Goal: Task Accomplishment & Management: Manage account settings

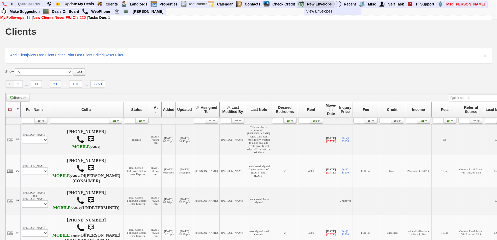
click at [315, 4] on link "New Envelope" at bounding box center [319, 4] width 29 height 7
click at [3, 5] on img at bounding box center [4, 4] width 4 height 5
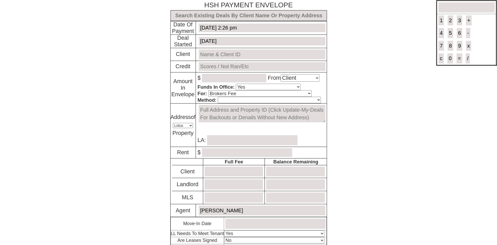
select select "Client"
select select "Yes"
select select "Brokers Fee"
select select "Lotus"
select select "Yes"
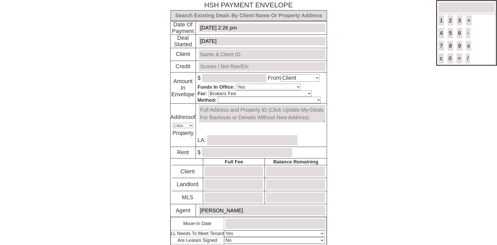
select select "No"
click at [234, 18] on input "text" at bounding box center [249, 15] width 157 height 11
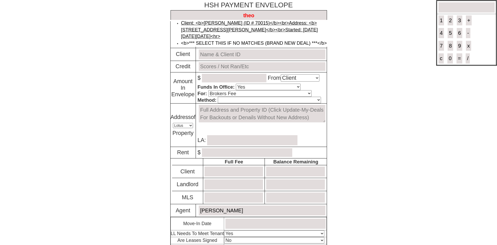
click at [228, 26] on link "Client: <b>Theodore Utz (ID # 70015)</b><br>Address: <b>149 Cooper Dr - Bldg #B…" at bounding box center [249, 29] width 137 height 19
type input "Deal ID: #6177"
type input "August 18, 2025"
type input "Theodore Utz (ID # 70015)"
type input "Will Run"
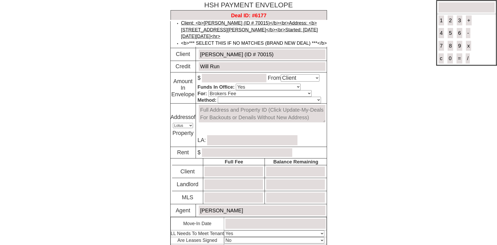
type textarea "149 Cooper Dr - Bldg #B - Unit #2 - Floor: 2nd in New Rochelle, NY 10801"
type input "Theresa Bruno"
type input "1795.00"
type input "2584.00"
type input "1984"
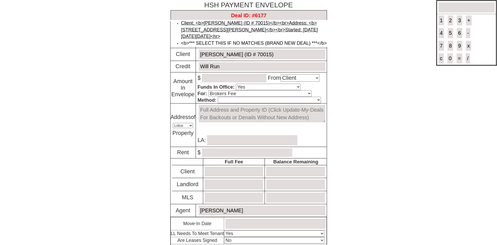
type input "0.00"
type input "0"
type input "0.00"
type input "0"
type input "September 1, 2025"
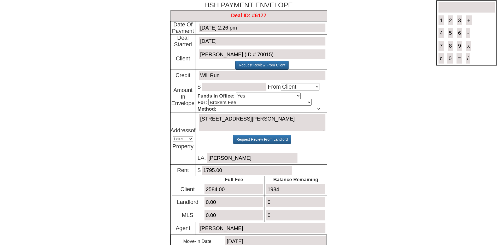
type input "Deal ID: #6177"
click at [218, 79] on input "Will Run" at bounding box center [262, 75] width 126 height 9
click at [206, 88] on input "number" at bounding box center [234, 87] width 65 height 9
type input "1984.00"
click at [300, 111] on select "Cash Certified Check Regular Check Credit Card Quickpay Wire ACH N/A" at bounding box center [269, 109] width 103 height 7
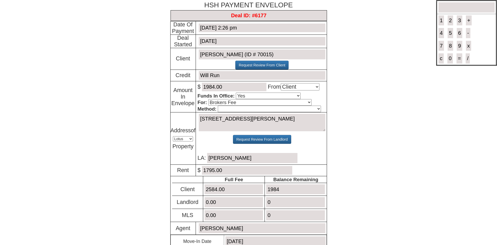
select select "Certified Check"
click at [218, 106] on select "Cash Certified Check Regular Check Credit Card Quickpay Wire ACH N/A" at bounding box center [269, 109] width 103 height 7
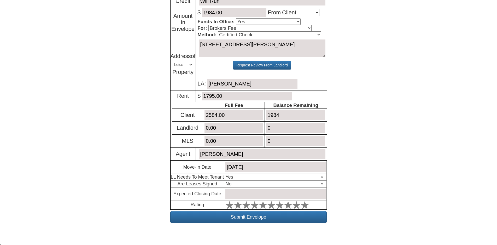
scroll to position [77, 0]
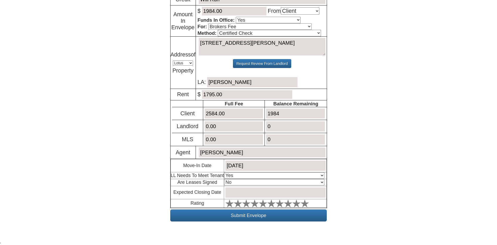
drag, startPoint x: 286, startPoint y: 112, endPoint x: 241, endPoint y: 105, distance: 45.0
click at [241, 105] on tbody "Full Fee Balance Remaining Client 2584.00 1984 Landlord 0.00 0 MLS 0.00 0" at bounding box center [249, 122] width 154 height 45
type input "0"
click at [256, 174] on select "Select An Option Yes Yes - Met No" at bounding box center [274, 175] width 100 height 6
select select "No"
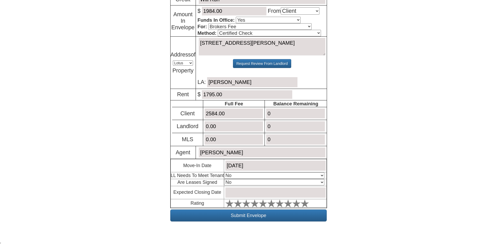
click at [225, 172] on select "Select An Option Yes Yes - Met No" at bounding box center [274, 175] width 100 height 6
click at [234, 185] on select "Select An Option No Yes" at bounding box center [274, 182] width 100 height 6
select select "Yes"
click at [225, 179] on select "Select An Option No Yes" at bounding box center [274, 182] width 100 height 6
click at [244, 194] on input "text" at bounding box center [275, 192] width 100 height 10
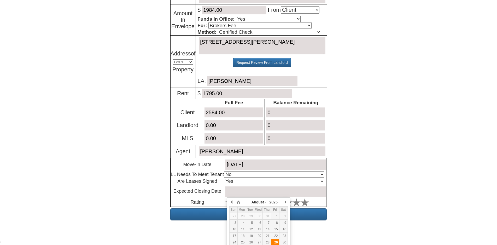
click at [276, 240] on div "29" at bounding box center [275, 242] width 8 height 4
type input "August 29, 2025"
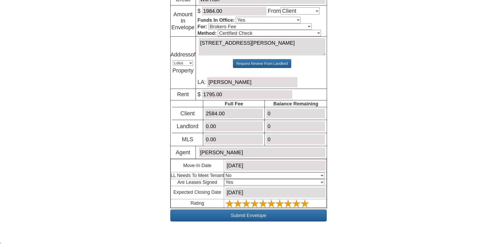
click at [234, 202] on polygon at bounding box center [229, 203] width 8 height 8
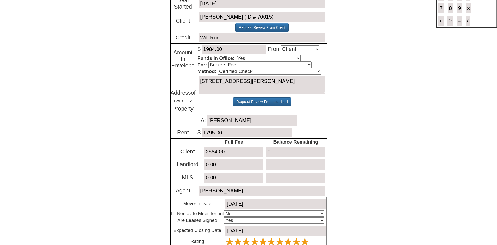
scroll to position [0, 0]
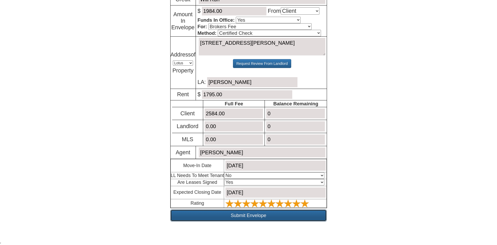
click at [274, 218] on input "Submit Envelope" at bounding box center [248, 215] width 157 height 12
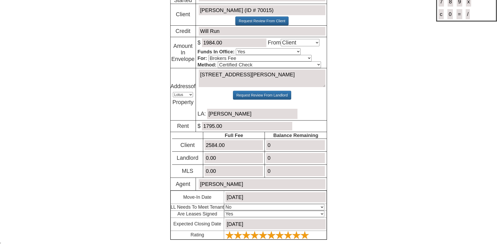
scroll to position [45, 0]
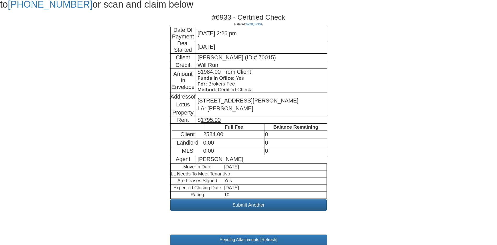
scroll to position [115, 0]
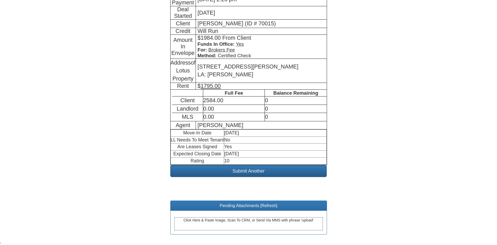
click at [274, 208] on div "Pending Attachments [ Refresh ]" at bounding box center [249, 206] width 156 height 10
click at [272, 207] on link "Refresh" at bounding box center [269, 205] width 15 height 4
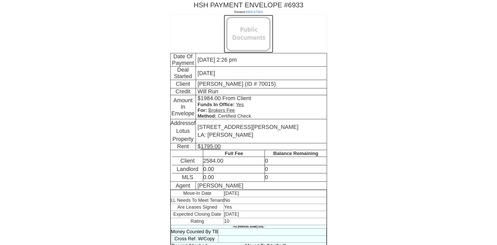
click at [229, 35] on img at bounding box center [248, 34] width 49 height 38
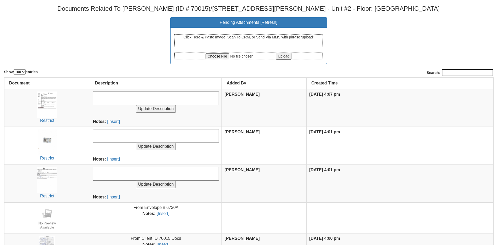
select select "100"
click at [211, 56] on input "file" at bounding box center [240, 56] width 69 height 6
click at [214, 55] on input "file" at bounding box center [240, 56] width 69 height 6
type input "C:\fakepath\CCF_000256.pdf"
click at [282, 54] on input "Upload" at bounding box center [284, 56] width 16 height 7
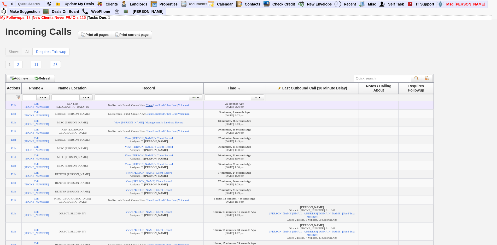
click at [153, 103] on link "Client" at bounding box center [149, 104] width 7 height 3
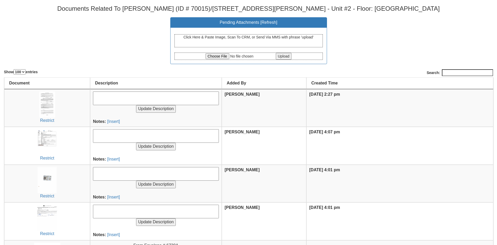
select select "100"
click at [221, 56] on input "file" at bounding box center [240, 56] width 69 height 6
type input "C:\fakepath\CCF_000257.pdf"
click at [283, 59] on input "Upload" at bounding box center [284, 56] width 16 height 7
select select "100"
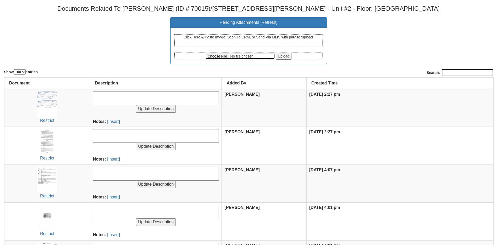
click at [215, 57] on input "file" at bounding box center [240, 56] width 69 height 6
type input "C:\fakepath\CCF_000258.pdf"
click at [286, 57] on input "Upload" at bounding box center [284, 56] width 16 height 7
select select "100"
drag, startPoint x: 94, startPoint y: 44, endPoint x: 215, endPoint y: 76, distance: 125.7
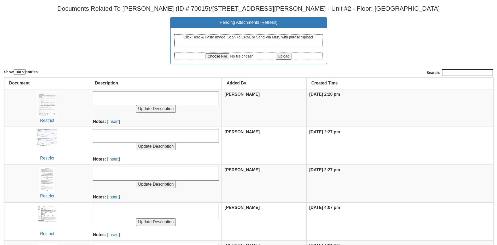
click at [96, 44] on center "Pending Attachments [ Refresh ] Click Here & Paste Image, Scan To CRM, or Send …" at bounding box center [248, 40] width 489 height 47
click at [214, 55] on input "file" at bounding box center [240, 56] width 69 height 6
type input "C:\fakepath\CCF_000259.pdf"
click at [284, 57] on input "Upload" at bounding box center [284, 56] width 16 height 7
select select "100"
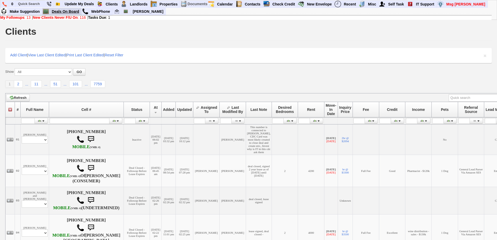
click at [74, 12] on link "Deals On Board" at bounding box center [66, 11] width 32 height 7
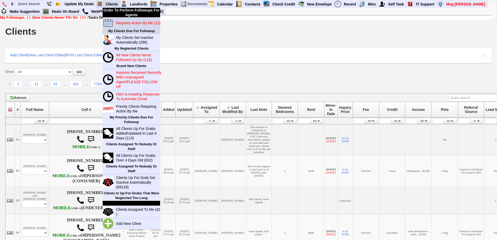
click at [121, 22] on blink "Requires Action By Me (13)" at bounding box center [138, 23] width 44 height 4
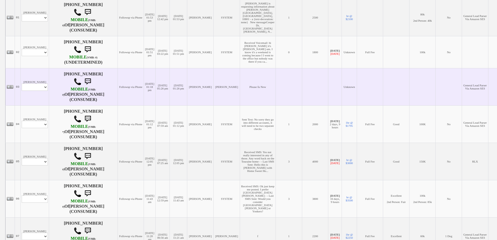
scroll to position [131, 0]
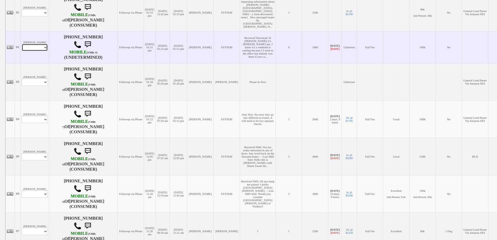
click at [44, 51] on select "Profile Edit Print Email Externally (Will Not Be Tracked In CRM) Closed Deals" at bounding box center [35, 47] width 26 height 7
select select "ChangeURL,/crm/custom/edit_client_form.php?redirect=%2Fcrm%2Fclients.php&id=118…"
click at [22, 51] on select "Profile Edit Print Email Externally (Will Not Be Tracked In CRM) Closed Deals" at bounding box center [35, 47] width 26 height 7
select select
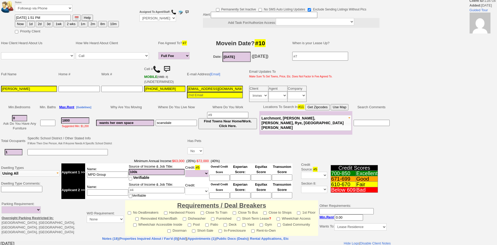
scroll to position [105, 0]
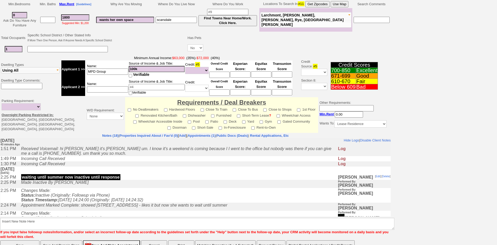
click at [148, 178] on td "waiting until summer now inactive until response" at bounding box center [179, 177] width 320 height 5
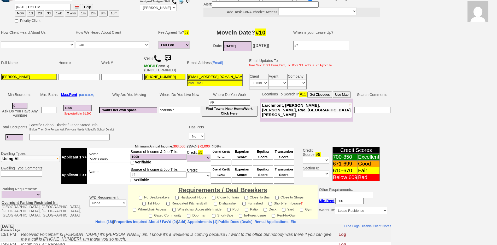
scroll to position [0, 0]
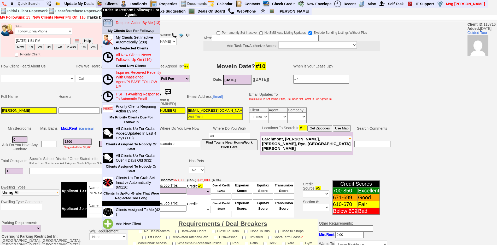
click at [129, 27] on td "Requires Action By Me (13)" at bounding box center [136, 22] width 47 height 11
click at [128, 25] on link "Requires Action By Me (13)" at bounding box center [139, 22] width 50 height 7
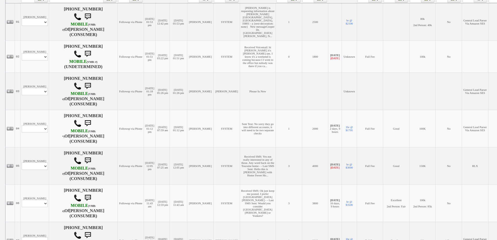
scroll to position [52, 0]
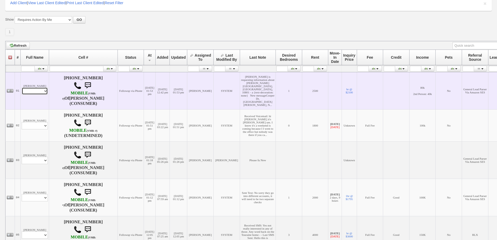
click at [37, 92] on select "Profile Edit Print Email Externally (Will Not Be Tracked In CRM) Closed Deals" at bounding box center [35, 91] width 26 height 7
select select "ChangeURL,/crm/custom/edit_client_form.php?redirect=%2Fcrm%2Fclients.php&id=167…"
click at [22, 89] on select "Profile Edit Print Email Externally (Will Not Be Tracked In CRM) Closed Deals" at bounding box center [35, 91] width 26 height 7
select select
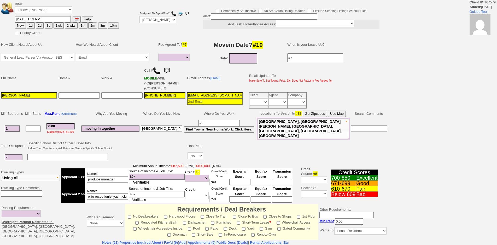
select select
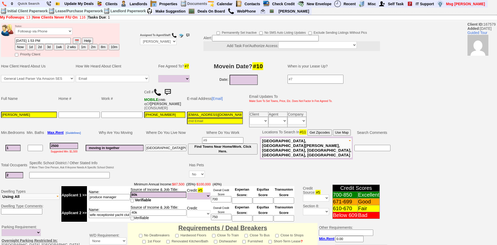
click at [31, 48] on button "1d" at bounding box center [31, 47] width 8 height 6
type input "08/30/2025 02:35 PM"
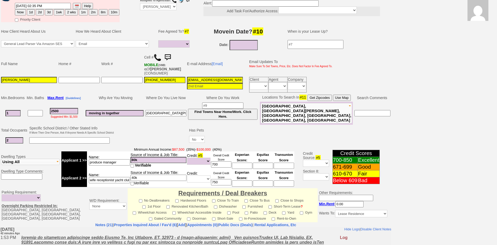
scroll to position [143, 0]
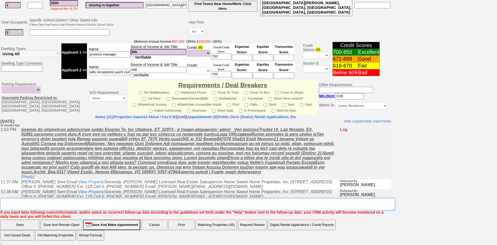
click at [183, 208] on textarea "Insert New Note Here" at bounding box center [197, 204] width 395 height 12
type textarea "get feedback"
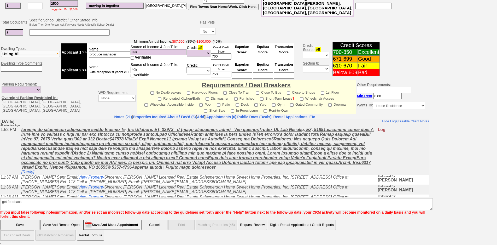
scroll to position [117, 0]
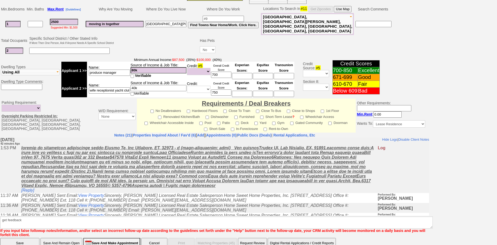
click input "Save" at bounding box center [19, 243] width 39 height 10
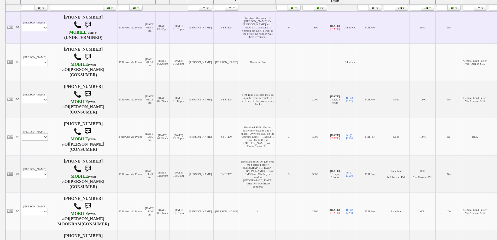
scroll to position [114, 0]
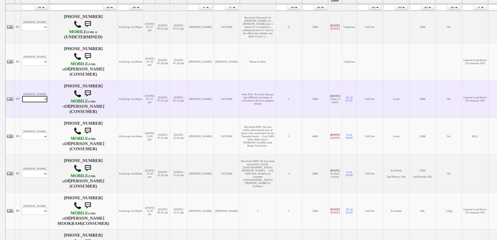
click at [38, 103] on select "Profile Edit Print Email Externally (Will Not Be Tracked In CRM) Closed Deals" at bounding box center [35, 99] width 26 height 7
select select "ChangeURL,/crm/custom/edit_client_form.php?redirect=%2Fcrm%2Fclients.php&id=700…"
click at [22, 103] on select "Profile Edit Print Email Externally (Will Not Be Tracked In CRM) Closed Deals" at bounding box center [35, 99] width 26 height 7
select select
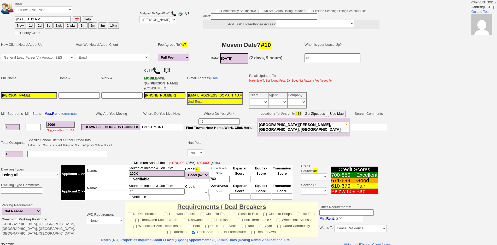
click at [115, 26] on button "10m" at bounding box center [113, 25] width 11 height 6
type input "06/29/2026 02:42 PM"
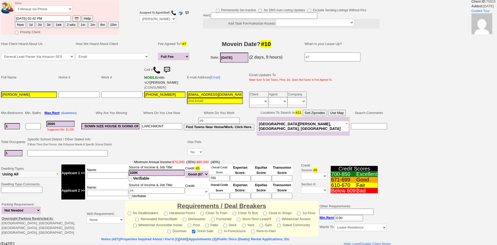
scroll to position [118, 0]
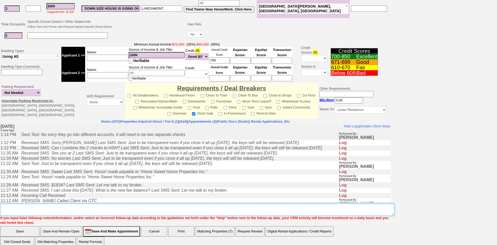
click at [184, 204] on textarea "Insert New Note Here" at bounding box center [197, 210] width 394 height 12
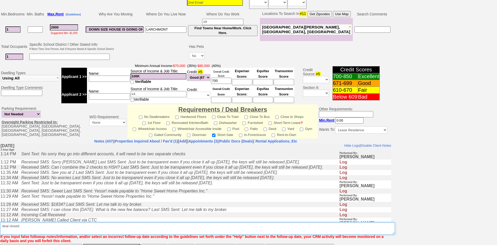
scroll to position [138, 0]
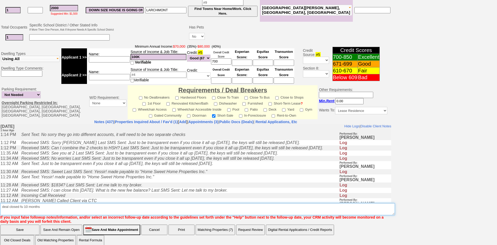
type textarea "deal closed fu 10 months"
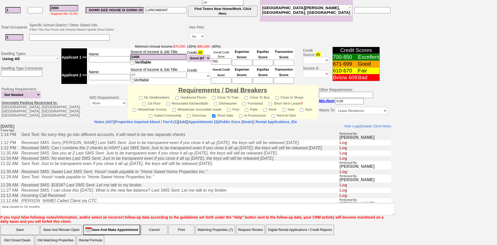
click input "Save" at bounding box center [19, 229] width 39 height 10
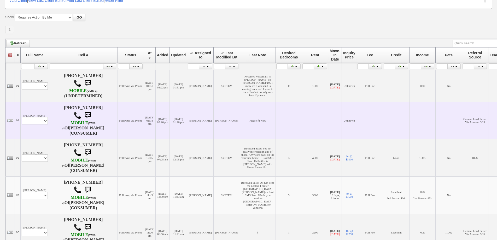
scroll to position [183, 0]
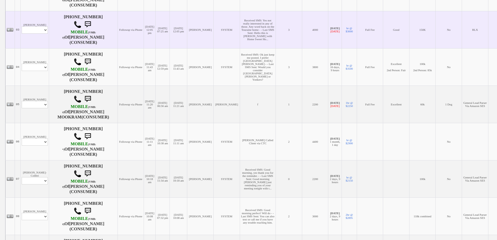
drag, startPoint x: 36, startPoint y: 48, endPoint x: 36, endPoint y: 36, distance: 12.3
click at [36, 40] on td "Aaron Wilhelm Profile Edit Print Email Externally (Will Not Be Tracked In CRM) …" at bounding box center [35, 29] width 28 height 37
click at [36, 36] on td "Aaron Wilhelm Profile Edit Print Email Externally (Will Not Be Tracked In CRM) …" at bounding box center [35, 29] width 28 height 37
click at [36, 44] on td "Aaron Wilhelm Profile Edit Print Email Externally (Will Not Be Tracked In CRM) …" at bounding box center [35, 29] width 28 height 37
click at [36, 34] on select "Profile Edit Print Email Externally (Will Not Be Tracked In CRM) Closed Deals" at bounding box center [35, 29] width 26 height 7
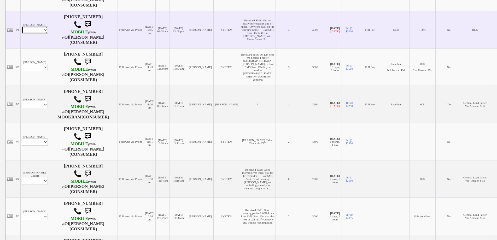
select select "ChangeURL,/crm/custom/edit_client_form.php?redirect=%2Fcrm%2Fclients.php&id=745…"
click at [22, 34] on select "Profile Edit Print Email Externally (Will Not Be Tracked In CRM) Closed Deals" at bounding box center [35, 29] width 26 height 7
select select
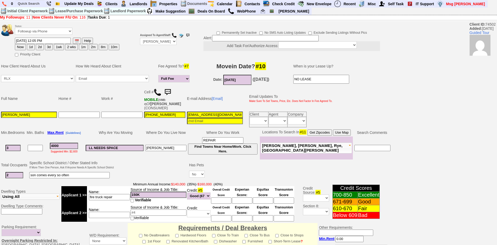
click at [170, 91] on img at bounding box center [168, 92] width 10 height 10
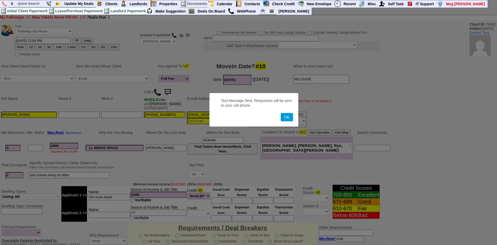
click at [281, 113] on button "OK" at bounding box center [287, 117] width 12 height 8
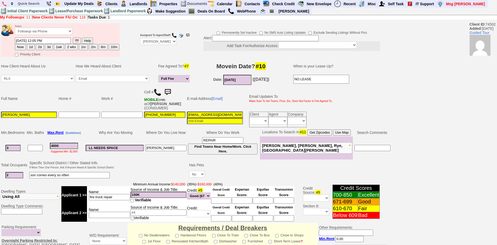
click at [56, 48] on button "1wk" at bounding box center [59, 47] width 10 height 6
type input "09/05/2025 02:43 PM"
click at [280, 121] on select "Immediately Daily" at bounding box center [278, 120] width 18 height 7
select select "Immediately"
click at [269, 117] on select "Immediately Daily" at bounding box center [278, 120] width 18 height 7
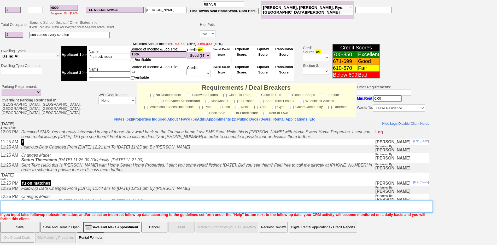
click at [233, 208] on textarea "Insert New Note Here" at bounding box center [216, 206] width 433 height 12
type textarea "f"
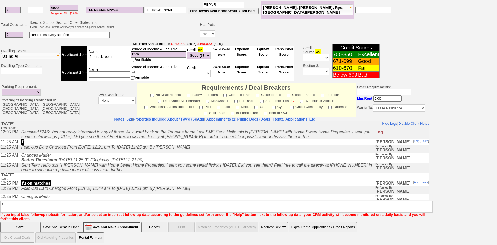
click input "Save" at bounding box center [19, 227] width 39 height 10
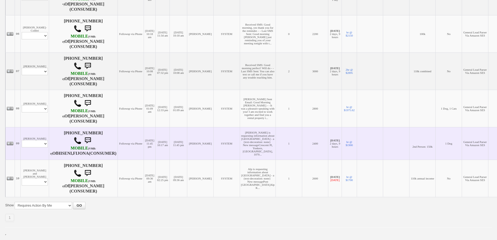
scroll to position [317, 0]
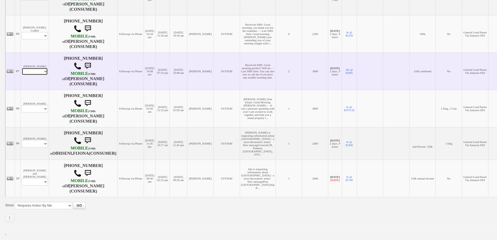
click at [38, 68] on select "Profile Edit Print Email Externally (Will Not Be Tracked In CRM) Closed Deals" at bounding box center [35, 71] width 26 height 7
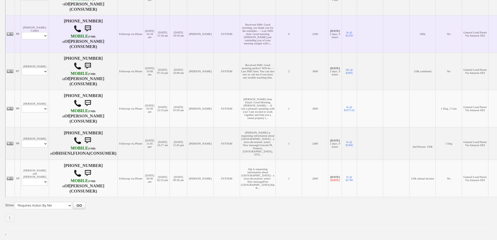
click at [41, 37] on td "[PERSON_NAME]-Colibri Profile Edit Print Email Externally (Will Not Be Tracked …" at bounding box center [35, 33] width 28 height 37
click at [39, 32] on select "Profile Edit Print Email Externally (Will Not Be Tracked In CRM) Closed Deals" at bounding box center [35, 35] width 26 height 7
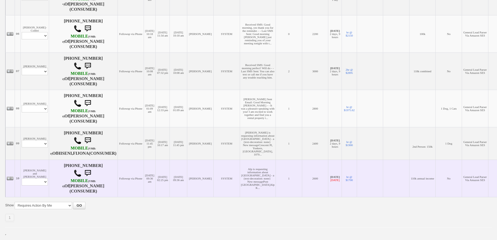
click at [38, 170] on td "[PERSON_NAME] and [PERSON_NAME] Profile Edit Print Email Externally (Will Not B…" at bounding box center [35, 178] width 28 height 37
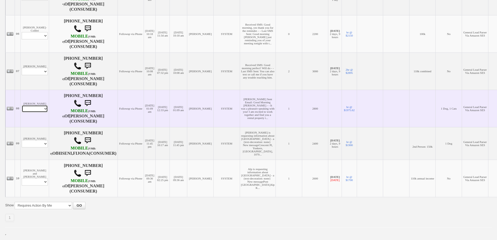
click at [41, 105] on select "Profile Edit Print Email Externally (Will Not Be Tracked In CRM) Closed Deals" at bounding box center [35, 108] width 26 height 7
select select "ChangeURL,/crm/custom/edit_client_form.php?redirect=%2Fcrm%2Fclients.php&id=162…"
click at [22, 105] on select "Profile Edit Print Email Externally (Will Not Be Tracked In CRM) Closed Deals" at bounding box center [35, 108] width 26 height 7
select select
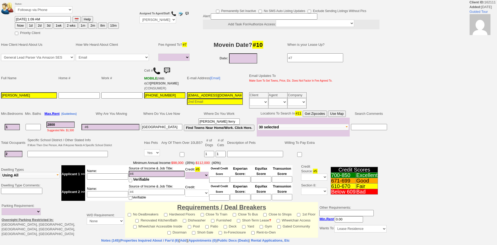
select select
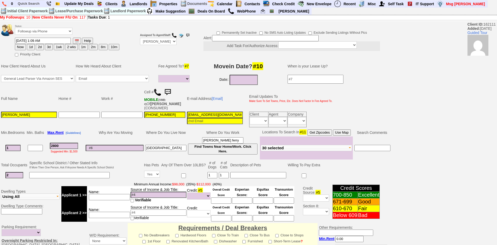
drag, startPoint x: 10, startPoint y: 114, endPoint x: 36, endPoint y: 114, distance: 25.3
click at [35, 115] on input "Aline Corrales" at bounding box center [29, 115] width 56 height 6
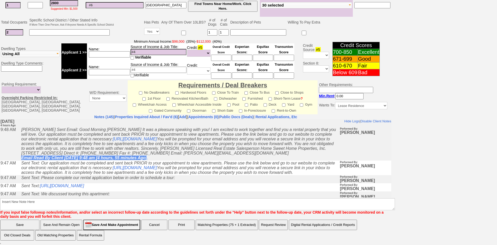
type input "Aline Lascurain"
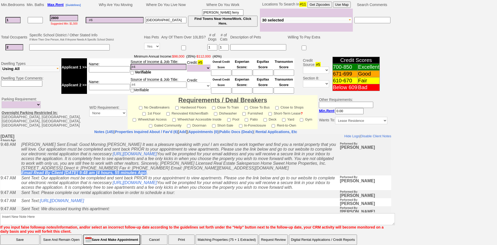
click at [63, 234] on input "Save And Remain Open" at bounding box center [61, 239] width 42 height 10
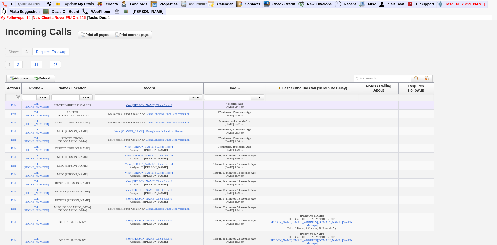
click at [164, 106] on link "View Neama Hadash's Client Record" at bounding box center [149, 104] width 46 height 3
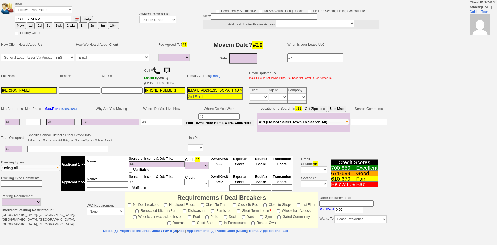
select select
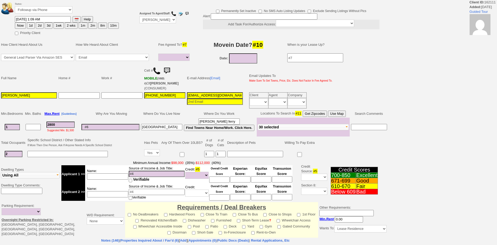
select select
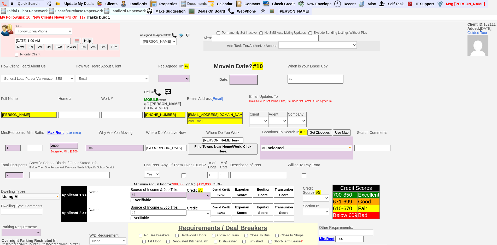
click at [6, 3] on img at bounding box center [4, 4] width 4 height 5
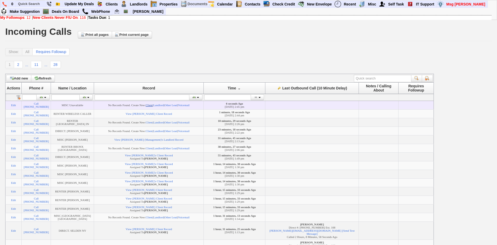
click at [153, 103] on link "Client" at bounding box center [149, 104] width 7 height 3
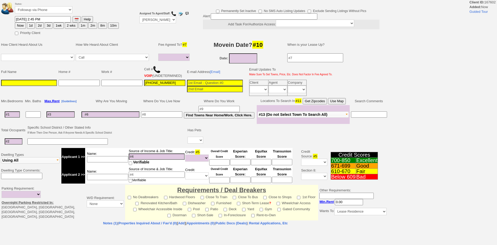
select select
click at [32, 85] on input at bounding box center [29, 83] width 56 height 6
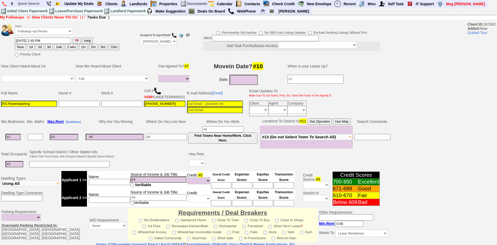
type input "RS Powerwashing"
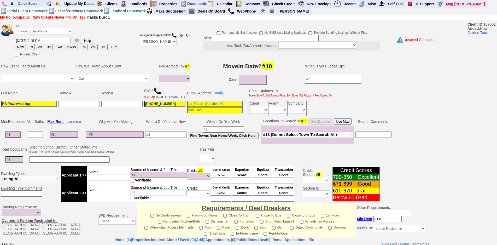
click at [150, 48] on td "Assigned To Agent/Staff: Up-For-Grabs ***** STAFF ***** Bob Bruno 914-419-3579 …" at bounding box center [158, 39] width 38 height 35
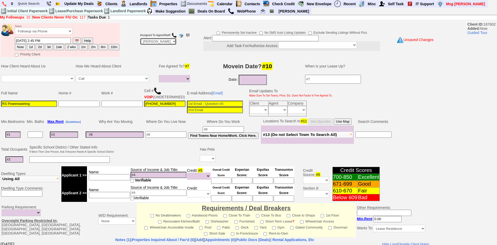
click at [152, 42] on select "Up-For-Grabs ***** STAFF ***** Bob Bruno 914-419-3579 Cristy Liberto 914-486-10…" at bounding box center [158, 41] width 37 height 7
select select "Up-For-Grabs"
click at [140, 38] on select "Up-For-Grabs ***** STAFF ***** Bob Bruno 914-419-3579 Cristy Liberto 914-486-10…" at bounding box center [158, 41] width 37 height 7
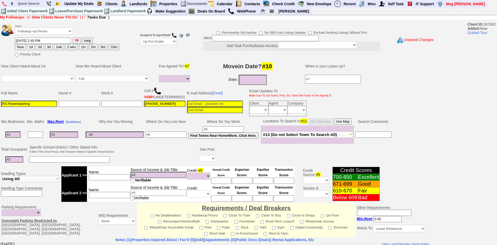
click at [67, 100] on td "Home #" at bounding box center [79, 93] width 43 height 14
click at [16, 137] on input at bounding box center [12, 134] width 15 height 6
click at [113, 115] on td at bounding box center [122, 108] width 43 height 17
click at [172, 107] on input "703-342-0918" at bounding box center [164, 104] width 41 height 6
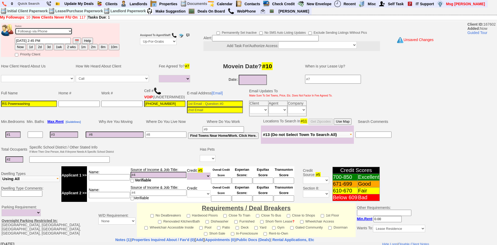
click at [48, 30] on select "Followup via Phone Followup via Email Followup When Section 8 Property Found De…" at bounding box center [43, 31] width 57 height 7
select select "Inactive"
click at [15, 28] on select "Followup via Phone Followup via Email Followup When Section 8 Property Found De…" at bounding box center [43, 31] width 57 height 7
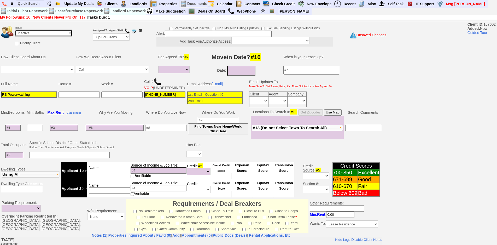
scroll to position [123, 0]
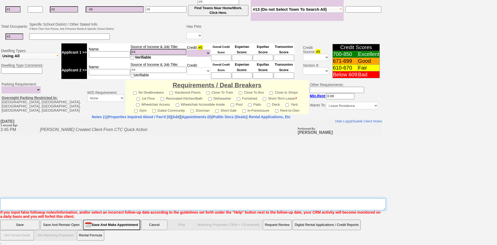
click at [127, 200] on textarea "Insert New Note Here" at bounding box center [193, 204] width 386 height 12
type textarea "powerwashing company"
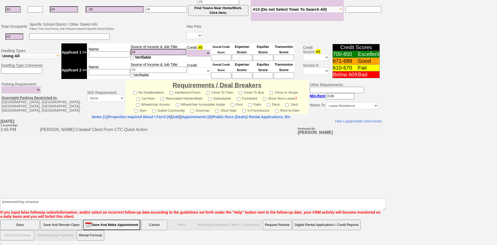
click input "Save" at bounding box center [19, 224] width 39 height 10
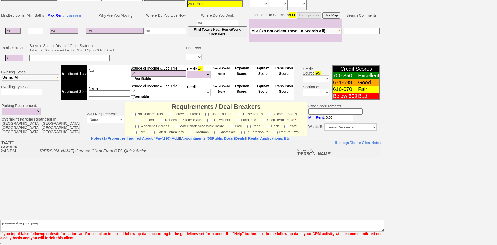
scroll to position [101, 0]
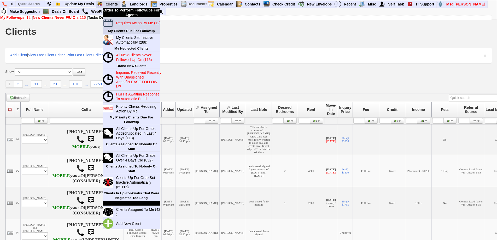
click at [124, 25] on blink "Requires Action By Me (12)" at bounding box center [138, 23] width 44 height 4
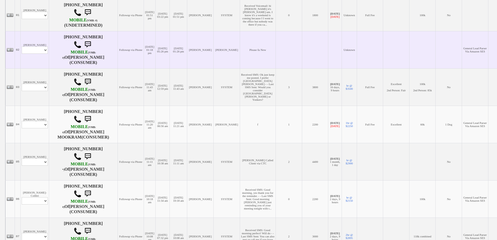
scroll to position [131, 0]
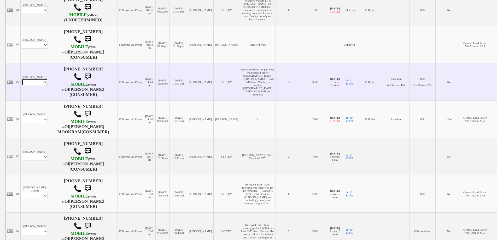
click at [40, 86] on select "Profile Edit Print Email Externally (Will Not Be Tracked In CRM) Closed Deals" at bounding box center [35, 82] width 26 height 7
select select "ChangeURL,/crm/custom/edit_client_form.php?redirect=%2Fcrm%2Fclients.php&id=995…"
click at [22, 86] on select "Profile Edit Print Email Externally (Will Not Be Tracked In CRM) Closed Deals" at bounding box center [35, 82] width 26 height 7
select select
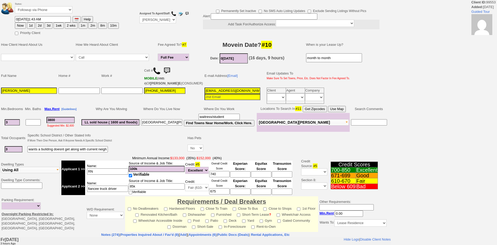
click at [286, 104] on td "Immediately Daily" at bounding box center [295, 98] width 19 height 10
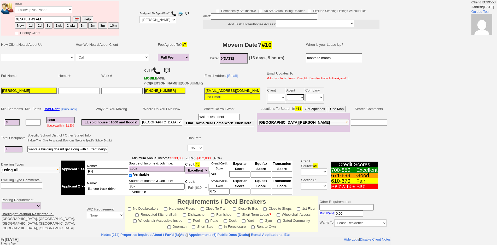
click at [286, 101] on select "Immediately Daily" at bounding box center [295, 97] width 18 height 7
select select "Immediately"
click at [286, 98] on select "Immediately Daily" at bounding box center [295, 97] width 18 height 7
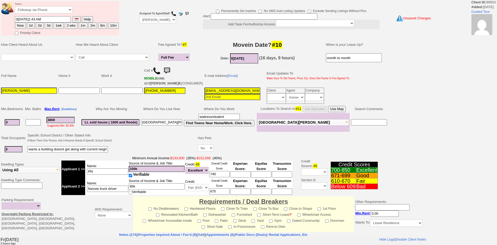
click at [344, 112] on button "Use Map" at bounding box center [337, 109] width 18 height 6
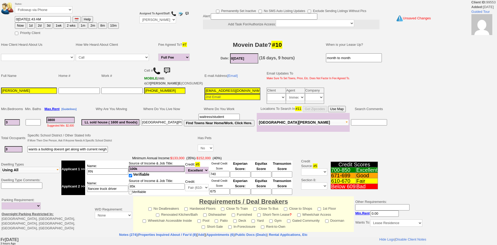
click at [344, 112] on button "Use Map" at bounding box center [337, 109] width 18 height 6
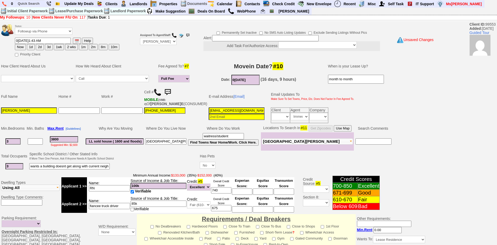
click at [347, 131] on button "Use Map" at bounding box center [343, 128] width 18 height 6
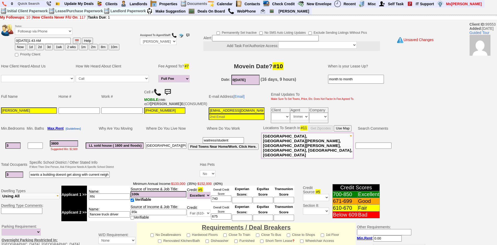
click at [60, 47] on button "1wk" at bounding box center [59, 47] width 10 height 6
type input "09/05/2025 02:47 PM"
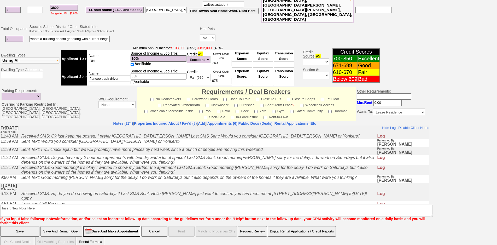
click at [176, 201] on td "Incoming Call Received" at bounding box center [198, 203] width 358 height 5
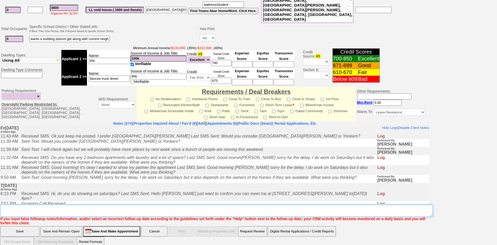
click at [178, 205] on textarea "Insert New Note Here" at bounding box center [216, 211] width 433 height 12
type textarea "washer dryer is a dealbreaker fu"
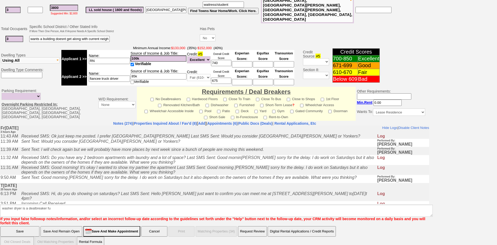
click input "Save" at bounding box center [19, 231] width 39 height 10
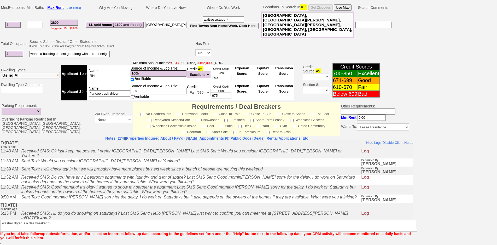
scroll to position [117, 0]
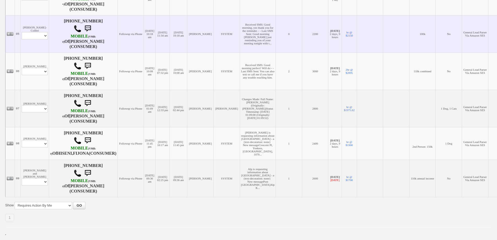
scroll to position [261, 0]
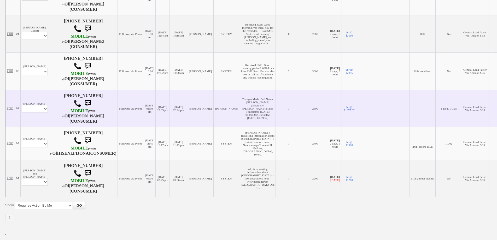
click at [42, 95] on td "Aline Lascurain Profile Edit Print Email Externally (Will Not Be Tracked In CRM…" at bounding box center [35, 108] width 28 height 37
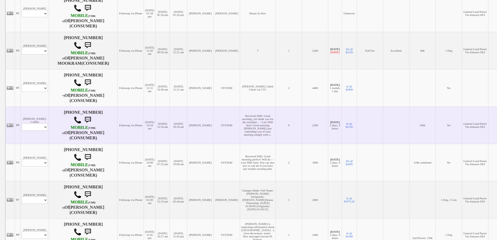
scroll to position [157, 0]
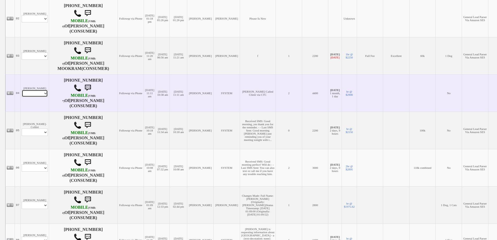
click at [35, 97] on select "Profile Edit Print Email Externally (Will Not Be Tracked In CRM) Closed Deals" at bounding box center [35, 93] width 26 height 7
select select "ChangeURL,/crm/custom/edit_client_form.php?redirect=%2Fcrm%2Fclients.php&id=167…"
click at [22, 97] on select "Profile Edit Print Email Externally (Will Not Be Tracked In CRM) Closed Deals" at bounding box center [35, 93] width 26 height 7
select select
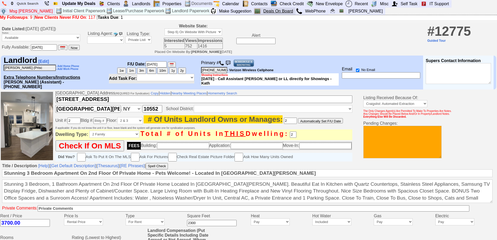
click at [261, 14] on link "Deals On Board" at bounding box center [278, 11] width 34 height 7
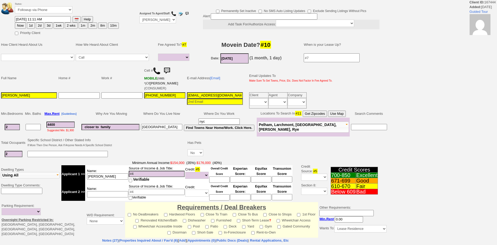
select select
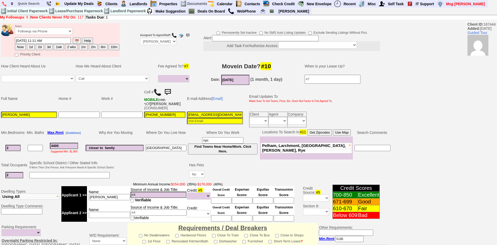
click at [171, 89] on img at bounding box center [168, 92] width 10 height 10
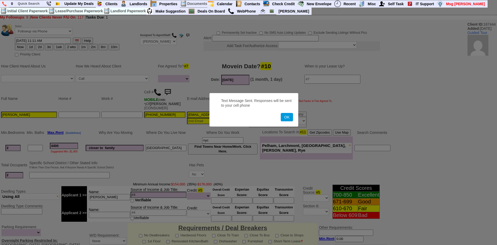
click at [281, 113] on button "OK" at bounding box center [287, 117] width 12 height 8
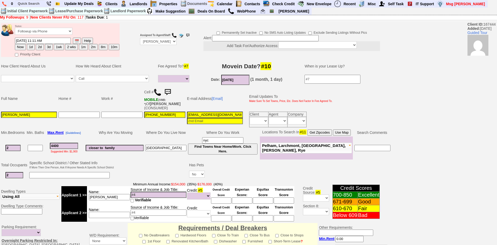
click at [32, 49] on button "1d" at bounding box center [31, 47] width 8 height 6
type input "08/30/2025 02:49 PM"
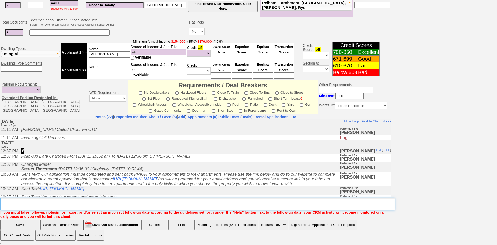
click at [224, 204] on textarea "Insert New Note Here" at bounding box center [197, 204] width 395 height 12
type textarea "f"
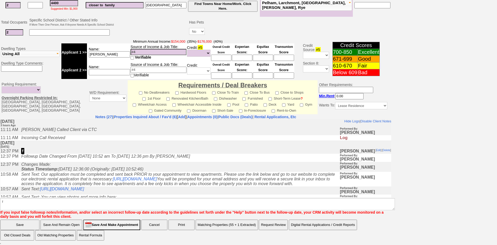
click input "Save" at bounding box center [19, 224] width 39 height 10
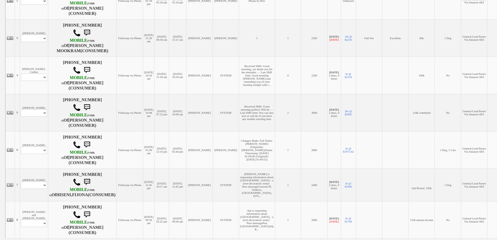
scroll to position [243, 0]
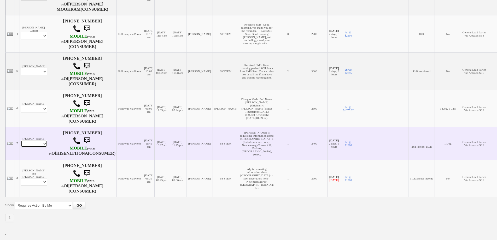
click at [40, 140] on select "Profile Edit Print Email Externally (Will Not Be Tracked In CRM) Closed Deals" at bounding box center [34, 143] width 26 height 7
select select "ChangeURL,/crm/custom/edit_client_form.php?redirect=%2Fcrm%2Fclients.php&id=165…"
click at [21, 140] on select "Profile Edit Print Email Externally (Will Not Be Tracked In CRM) Closed Deals" at bounding box center [34, 143] width 26 height 7
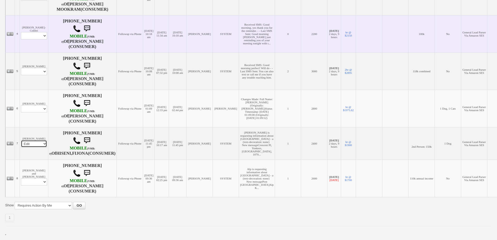
select select
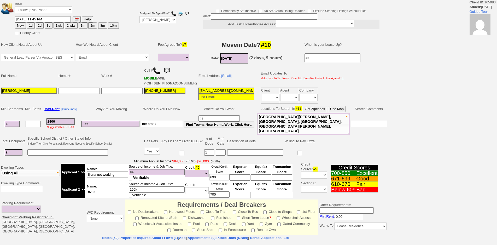
select select
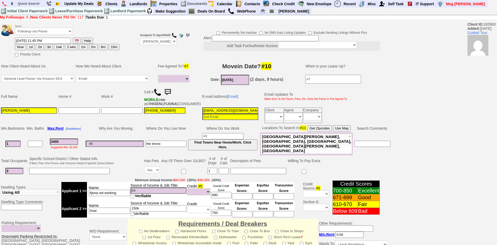
scroll to position [143, 0]
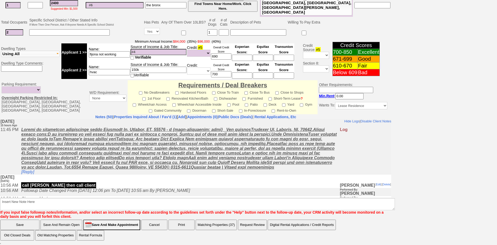
click at [130, 186] on td "call [PERSON_NAME] then call client" at bounding box center [179, 184] width 321 height 5
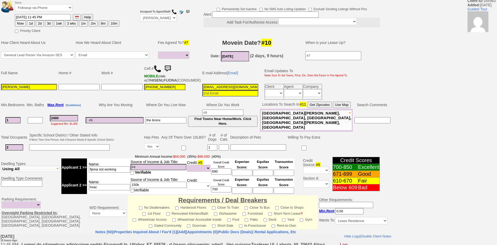
scroll to position [0, 0]
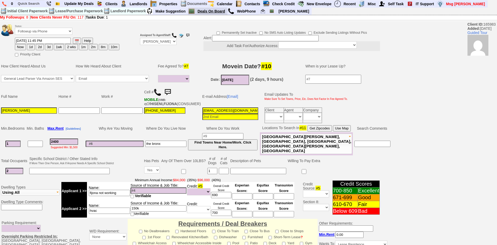
click at [217, 11] on link "Deals On Board" at bounding box center [211, 11] width 32 height 7
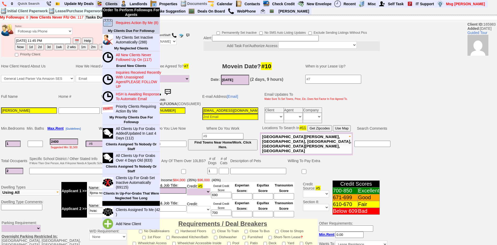
click at [127, 21] on blink "Requires Action By Me (8)" at bounding box center [137, 23] width 43 height 4
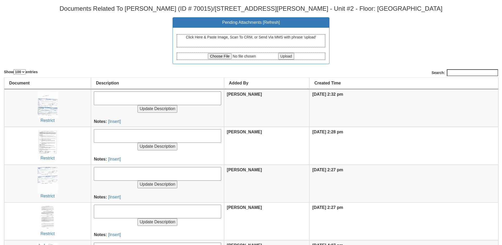
select select "100"
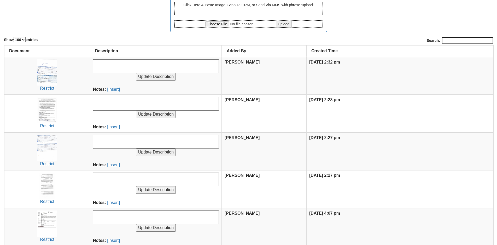
scroll to position [78, 0]
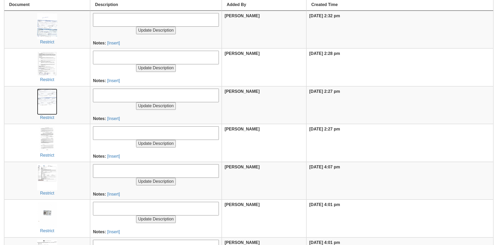
click at [53, 101] on img at bounding box center [47, 102] width 20 height 26
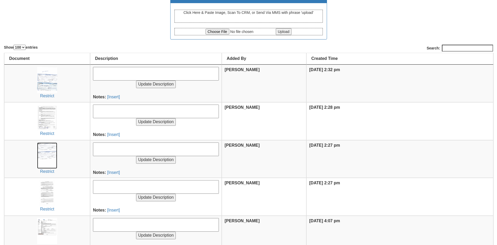
scroll to position [0, 0]
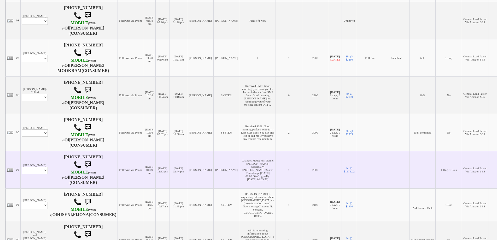
scroll to position [271, 0]
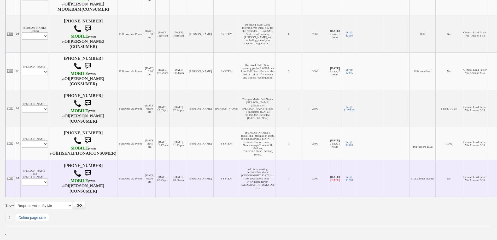
click at [118, 178] on td "Followup via Phone" at bounding box center [131, 178] width 26 height 37
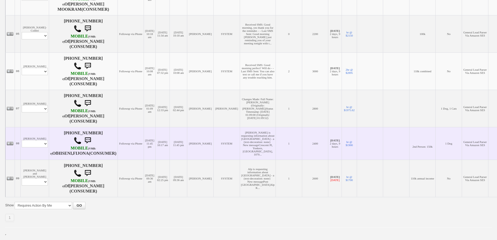
click at [118, 127] on td "Followup via Phone" at bounding box center [131, 143] width 26 height 33
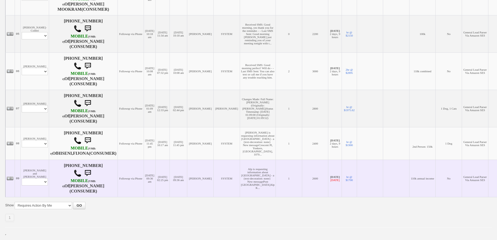
click at [43, 160] on td "Gloria Arroyave and Alp Profile Edit Print Email Externally (Will Not Be Tracke…" at bounding box center [35, 178] width 28 height 37
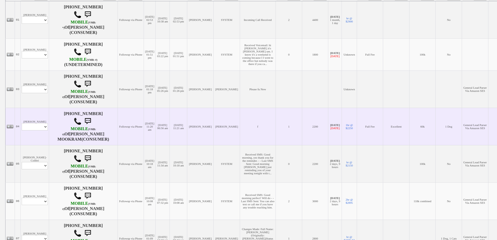
scroll to position [0, 0]
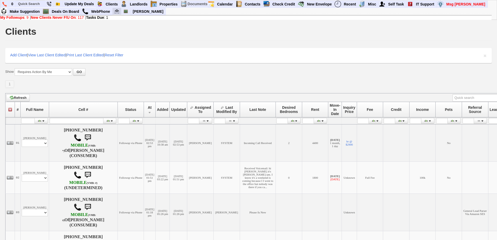
click at [115, 13] on img at bounding box center [117, 11] width 4 height 4
click at [70, 13] on link "Deals On Board" at bounding box center [66, 11] width 32 height 7
click at [36, 3] on input "text" at bounding box center [30, 4] width 29 height 7
click at [41, 5] on input "9176120922" at bounding box center [30, 4] width 29 height 7
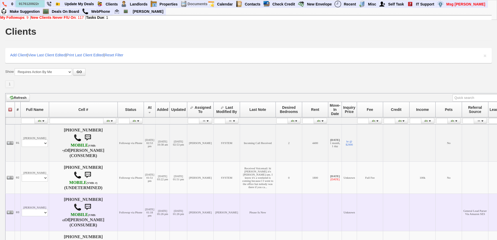
type input "9176120922r"
click at [118, 216] on td "Followup via Phone" at bounding box center [131, 212] width 26 height 37
click at [144, 208] on td "08/29/2025 01:18 pm" at bounding box center [149, 212] width 11 height 37
click at [155, 213] on td "08/27/2025 05:26 pm" at bounding box center [162, 212] width 14 height 37
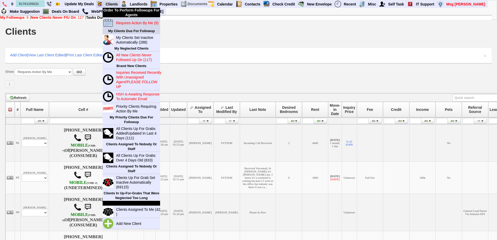
click at [127, 22] on blink "Requires Action By Me (9)" at bounding box center [137, 23] width 43 height 4
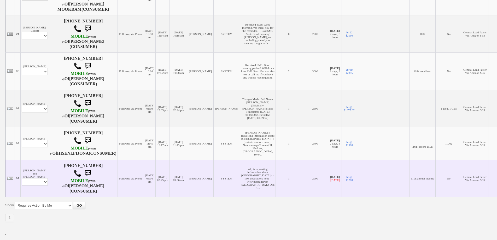
scroll to position [280, 0]
click at [42, 179] on select "Profile Edit Print Email Externally (Will Not Be Tracked In CRM) Closed Deals" at bounding box center [35, 181] width 26 height 7
click at [201, 160] on td "[PERSON_NAME]" at bounding box center [200, 178] width 26 height 37
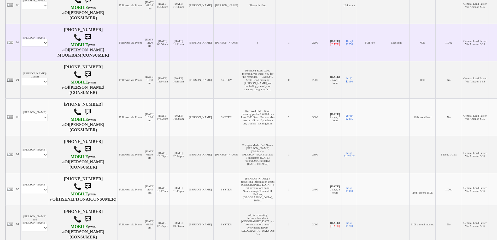
scroll to position [280, 0]
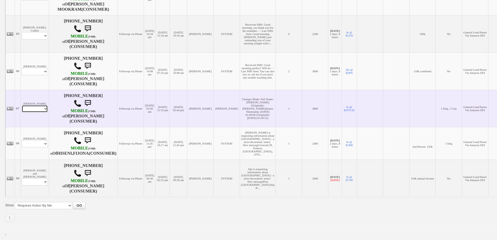
click at [37, 105] on select "Profile Edit Print Email Externally (Will Not Be Tracked In CRM) Closed Deals" at bounding box center [35, 108] width 26 height 7
select select "ChangeURL,/crm/custom/edit_client_form.php?redirect=%2Fcrm%2Fclients.php&id=162…"
click at [22, 105] on select "Profile Edit Print Email Externally (Will Not Be Tracked In CRM) Closed Deals" at bounding box center [35, 108] width 26 height 7
select select
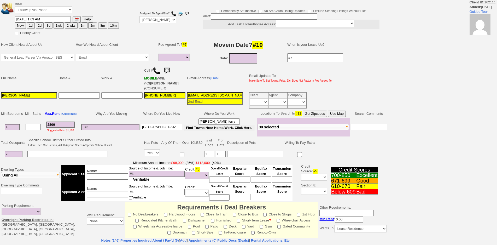
select select
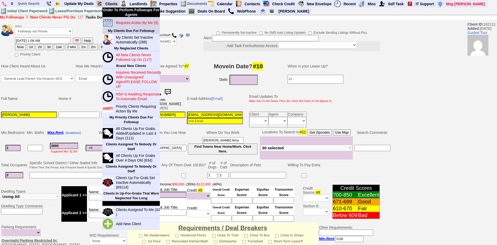
click at [126, 24] on blink "Requires Action By Me (9)" at bounding box center [137, 23] width 43 height 4
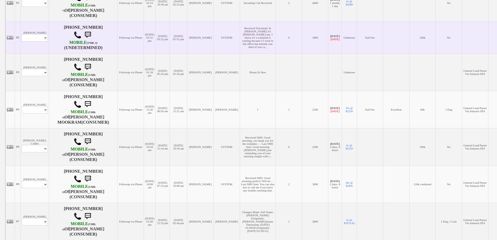
scroll to position [78, 0]
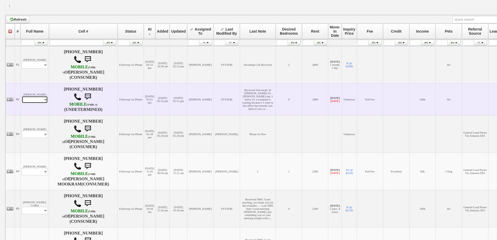
click at [36, 103] on select "Profile Edit Print Email Externally (Will Not Be Tracked In CRM) Closed Deals" at bounding box center [35, 99] width 26 height 7
select select "ChangeURL,/crm/custom/edit_client_form.php?redirect=%2Fcrm%2Fclients.php&id=118…"
click at [22, 103] on select "Profile Edit Print Email Externally (Will Not Be Tracked In CRM) Closed Deals" at bounding box center [35, 99] width 26 height 7
select select
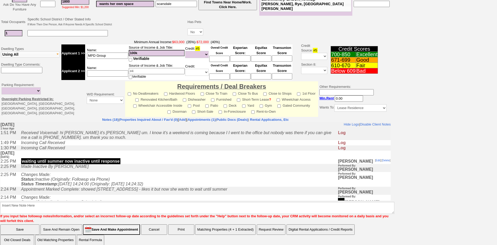
scroll to position [123, 0]
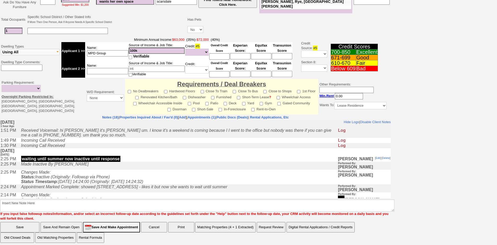
click at [112, 148] on td "Incoming Call Received" at bounding box center [179, 145] width 320 height 5
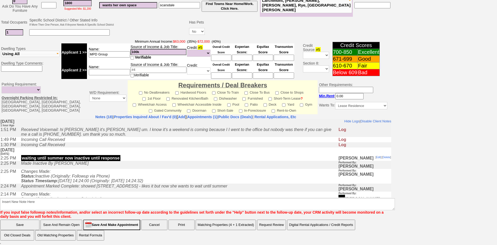
scroll to position [0, 0]
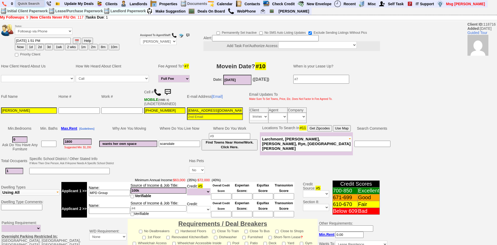
click at [37, 4] on input "text" at bounding box center [30, 3] width 29 height 7
click at [40, 3] on input "9144578063" at bounding box center [30, 3] width 29 height 7
type input "9144578063"
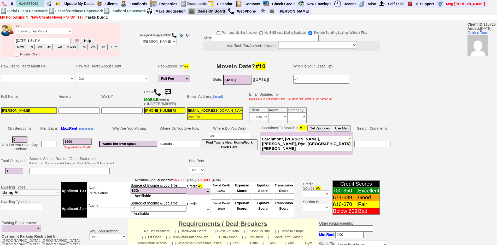
click at [214, 12] on link "Deals On Board" at bounding box center [211, 11] width 32 height 7
